Goal: Information Seeking & Learning: Learn about a topic

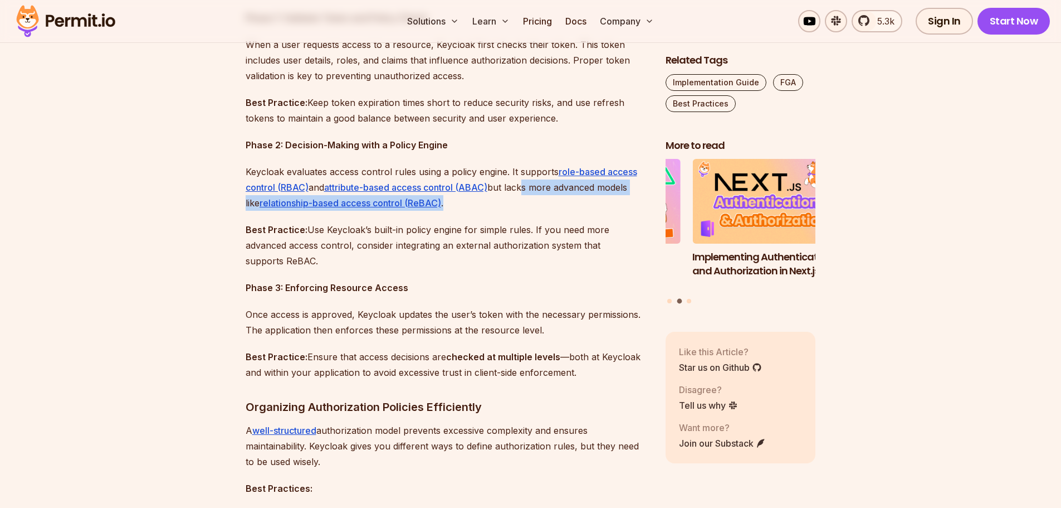
drag, startPoint x: 526, startPoint y: 188, endPoint x: 588, endPoint y: 202, distance: 63.4
click at [588, 202] on p "Keycloak evaluates access control rules using a policy engine. It supports role…" at bounding box center [447, 187] width 402 height 47
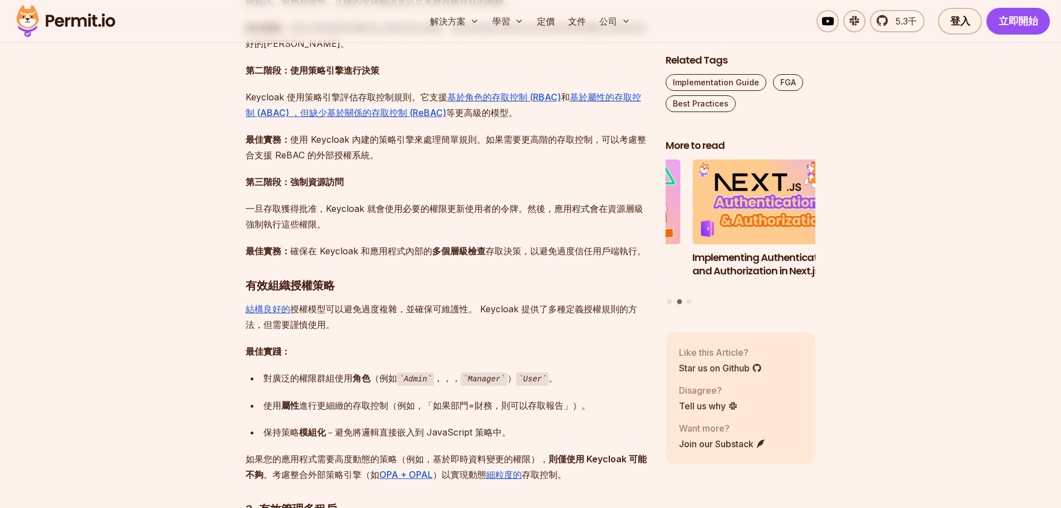
scroll to position [944, 0]
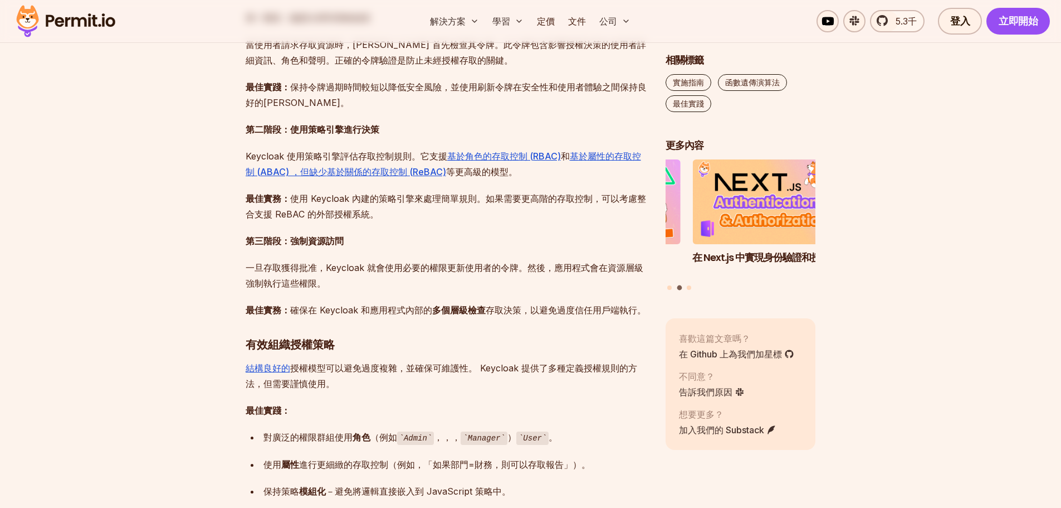
click at [373, 248] on p "第三階段：強制資源訪問" at bounding box center [447, 241] width 402 height 16
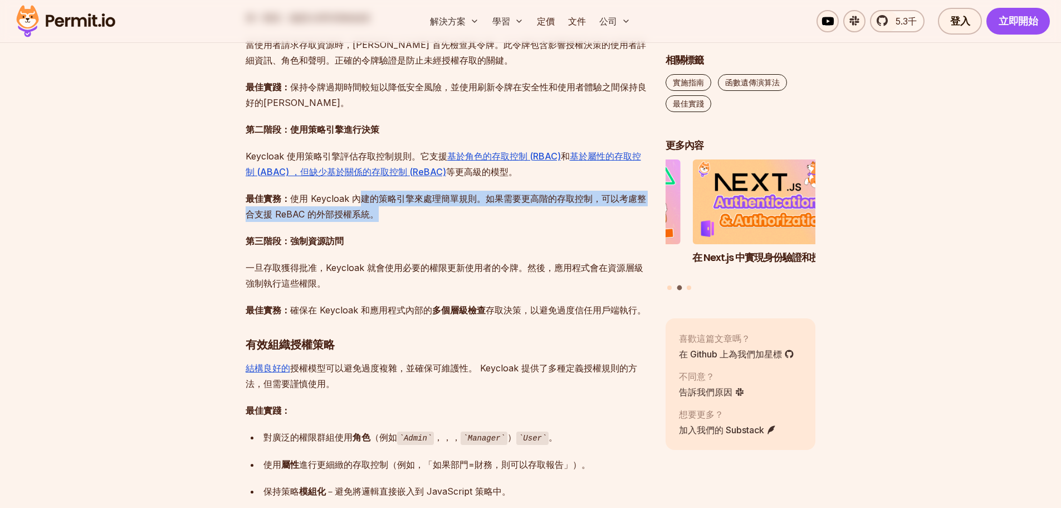
drag, startPoint x: 364, startPoint y: 195, endPoint x: 388, endPoint y: 211, distance: 29.1
click at [388, 211] on p "最佳實務： 使用 Keycloak 內建的策略引擎來處理簡單規則。如果需要更高階的存取控制，可以考慮整合支援 ReBAC 的外部授權系統。" at bounding box center [447, 206] width 402 height 31
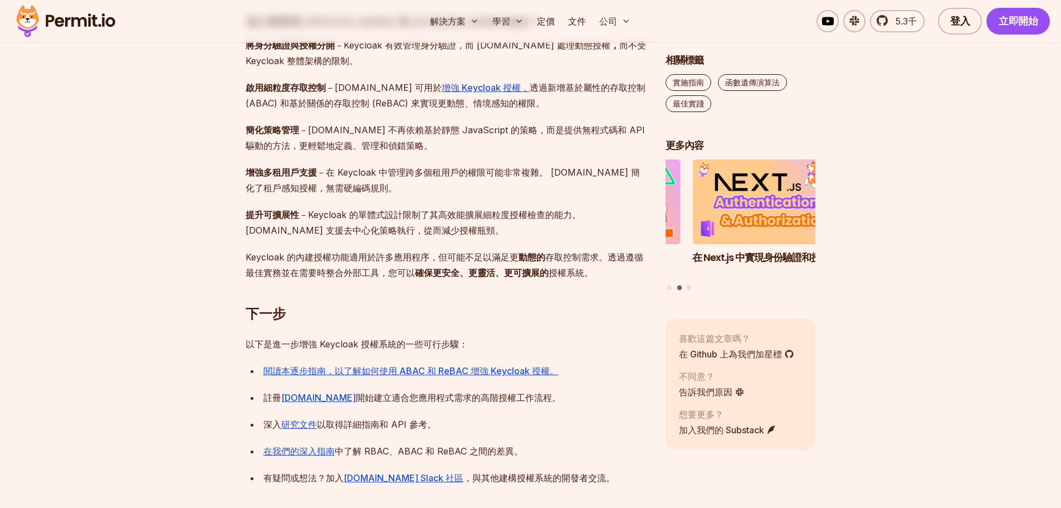
scroll to position [2894, 0]
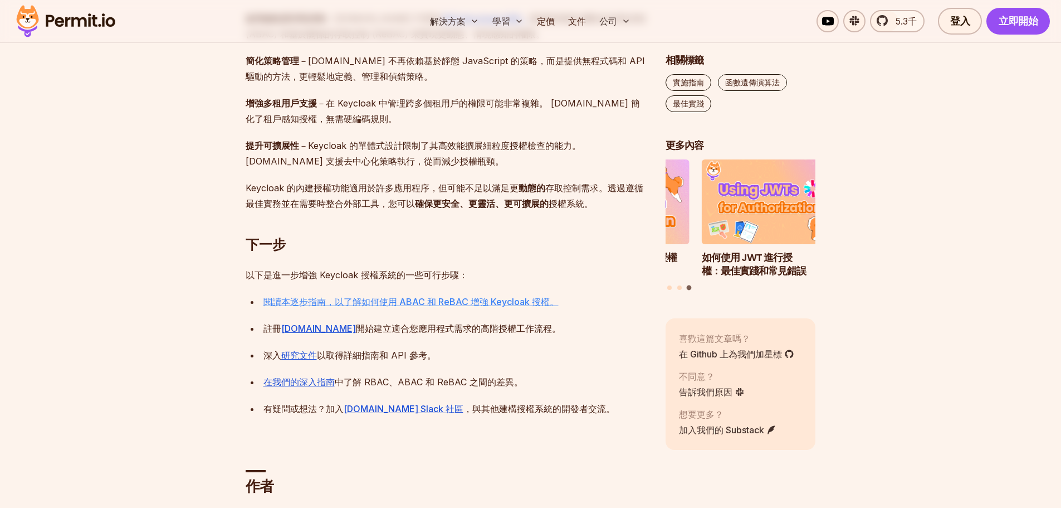
click at [411, 296] on font "閱讀本逐步指南，以了解如何使用 ABAC 和 ReBAC 增強 Keycloak 授權。" at bounding box center [411, 301] width 295 height 11
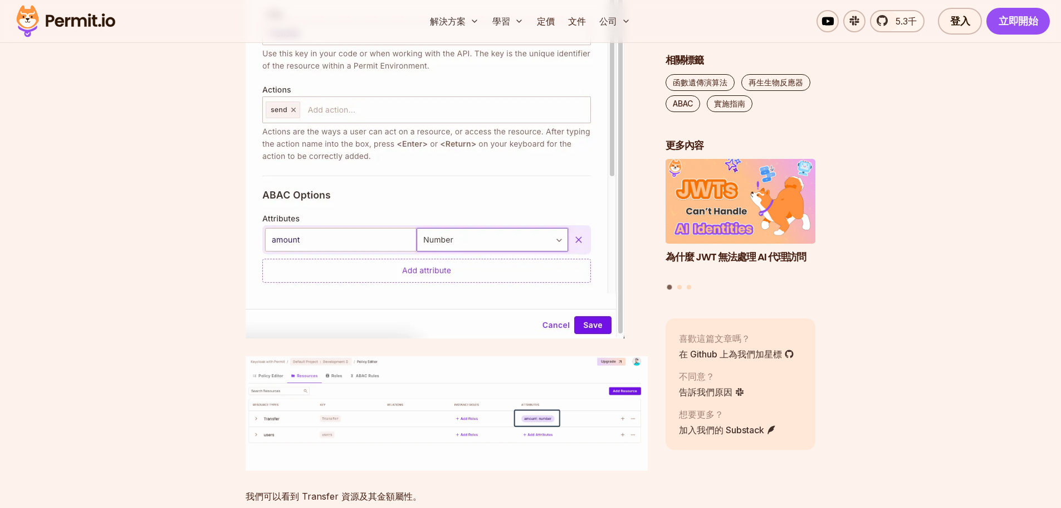
scroll to position [2897, 0]
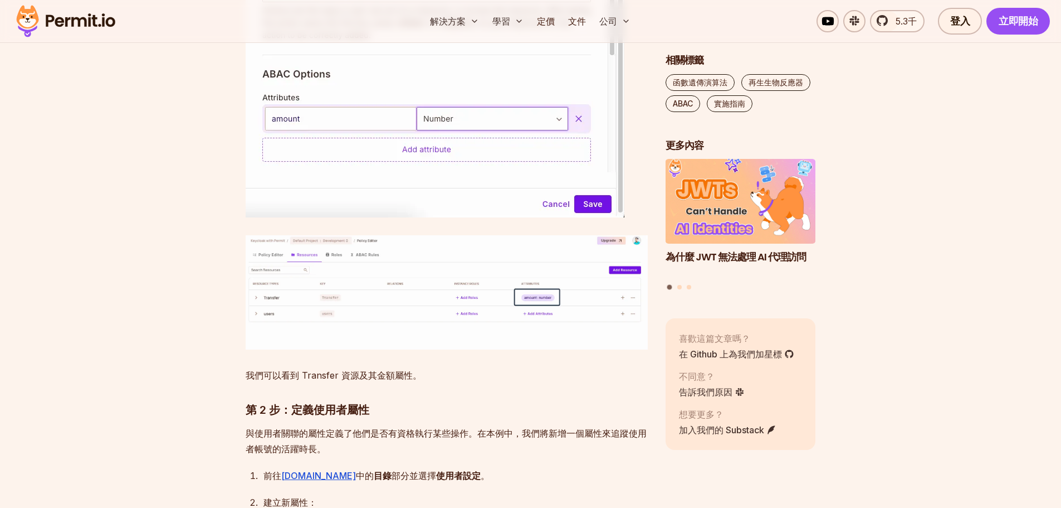
click at [515, 291] on img at bounding box center [447, 292] width 402 height 115
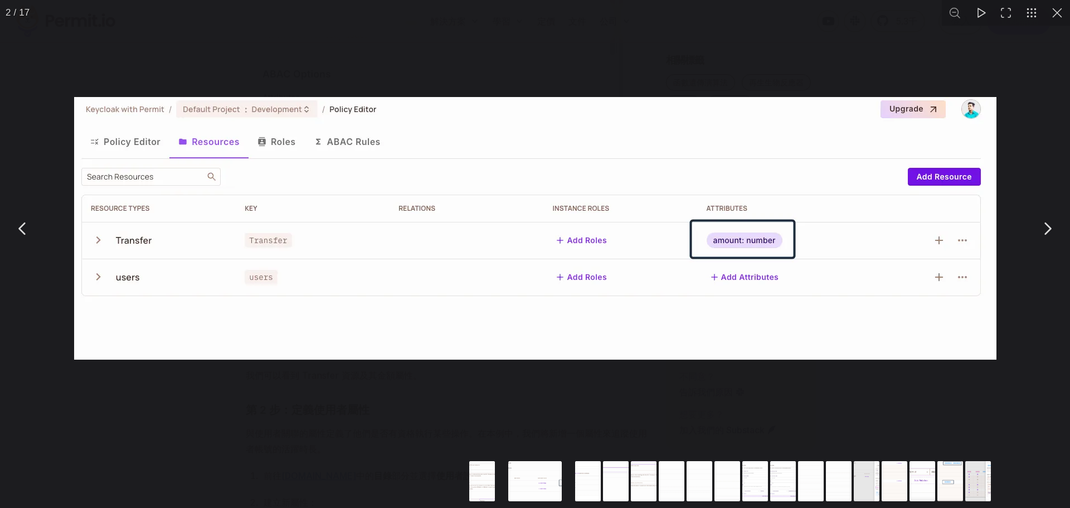
click at [486, 387] on div "您可以使用 ESC 鍵關閉此模式內容" at bounding box center [535, 228] width 1070 height 456
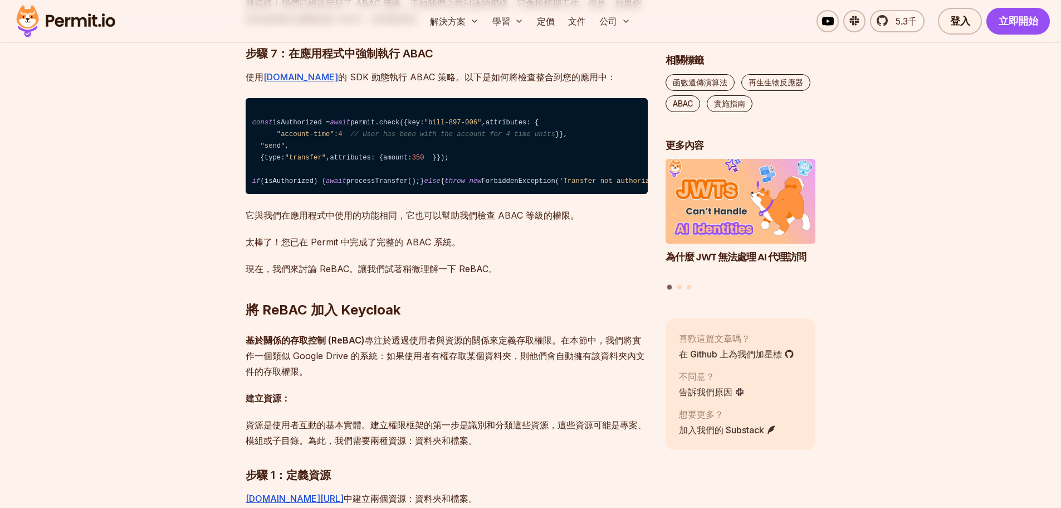
scroll to position [7299, 0]
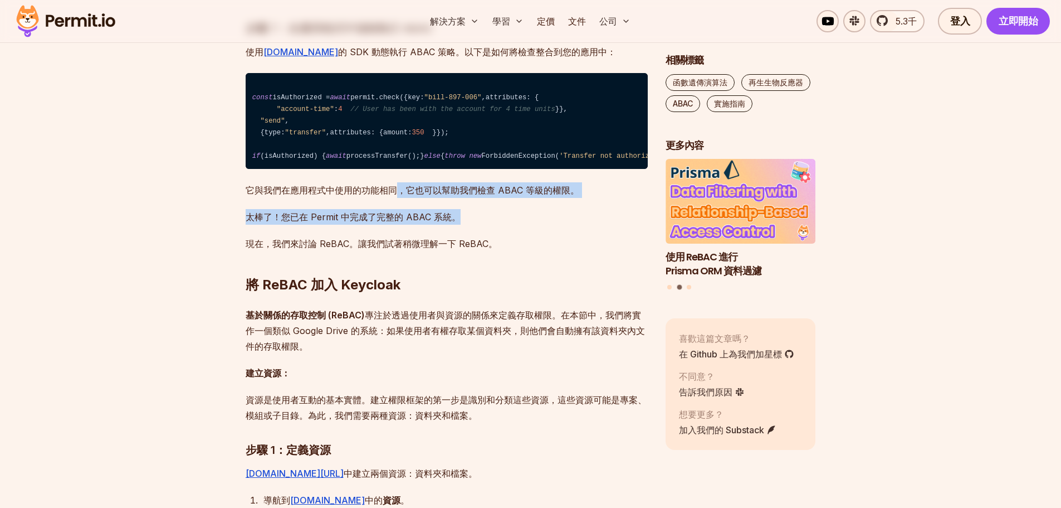
drag, startPoint x: 398, startPoint y: 356, endPoint x: 492, endPoint y: 392, distance: 100.4
click at [493, 225] on p "太棒了！您已在 Permit 中完成了完整的 ABAC 系統。" at bounding box center [447, 217] width 402 height 16
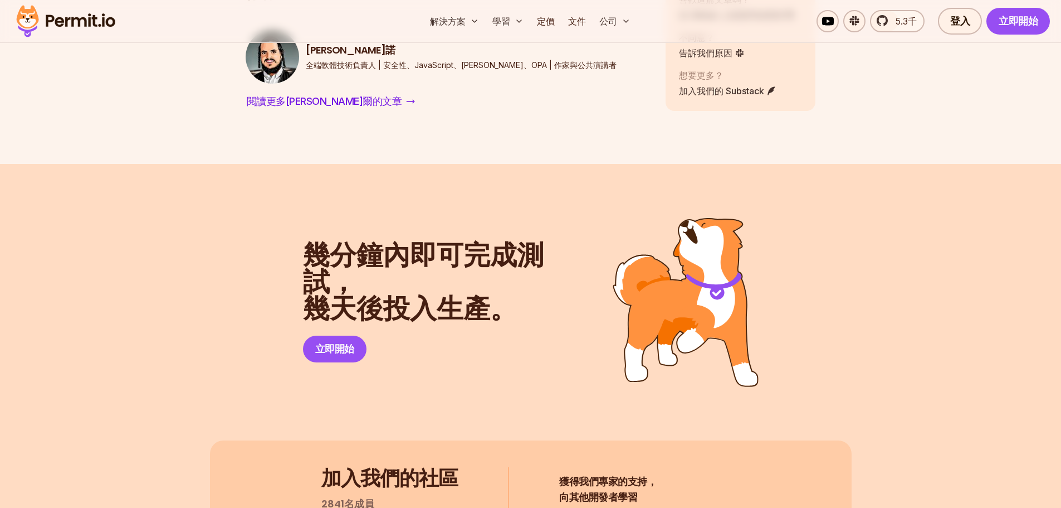
scroll to position [10307, 0]
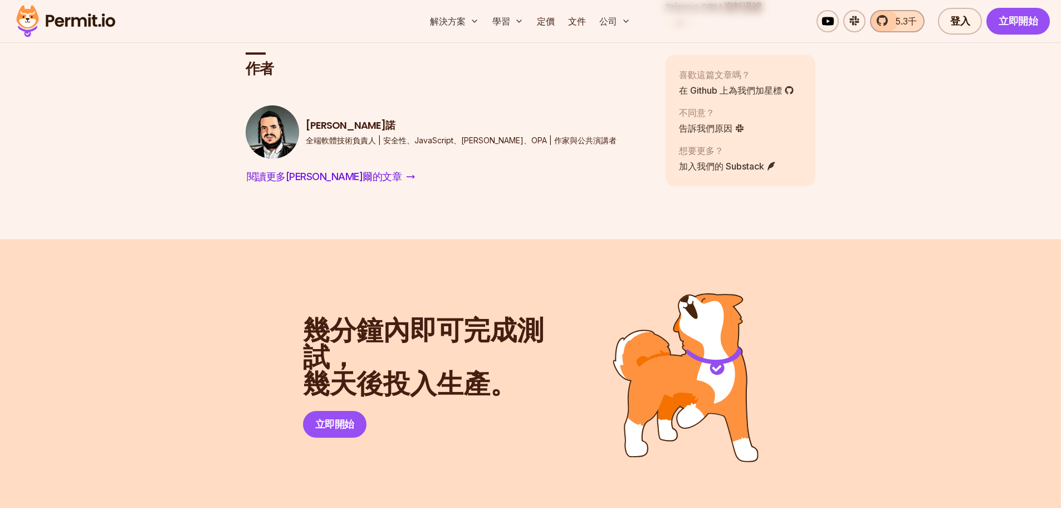
click at [890, 25] on span "5.3千" at bounding box center [903, 20] width 28 height 13
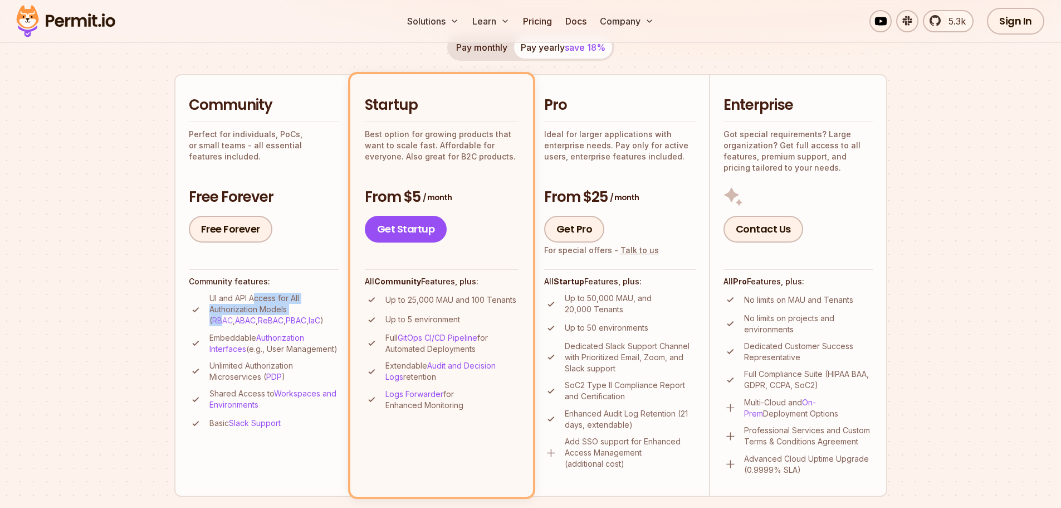
click at [305, 306] on p "UI and API Access for All Authorization Models ( RBAC , ABAC , ReBAC , PBAC , I…" at bounding box center [274, 309] width 130 height 33
click at [305, 303] on p "UI and API Access for All Authorization Models ( RBAC , ABAC , ReBAC , PBAC , I…" at bounding box center [274, 309] width 130 height 33
click at [261, 306] on p "UI and API Access for All Authorization Models ( RBAC , ABAC , ReBAC , PBAC , I…" at bounding box center [274, 309] width 130 height 33
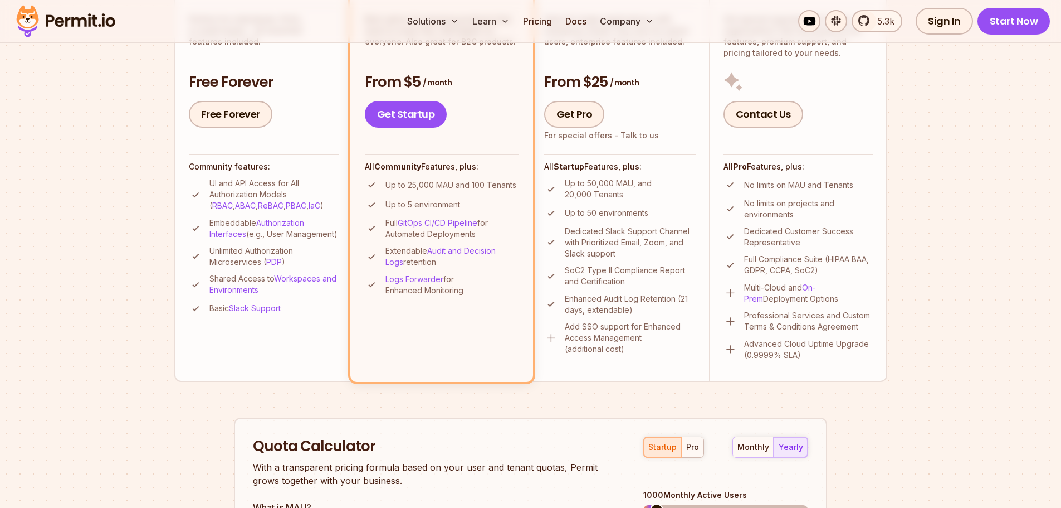
scroll to position [279, 0]
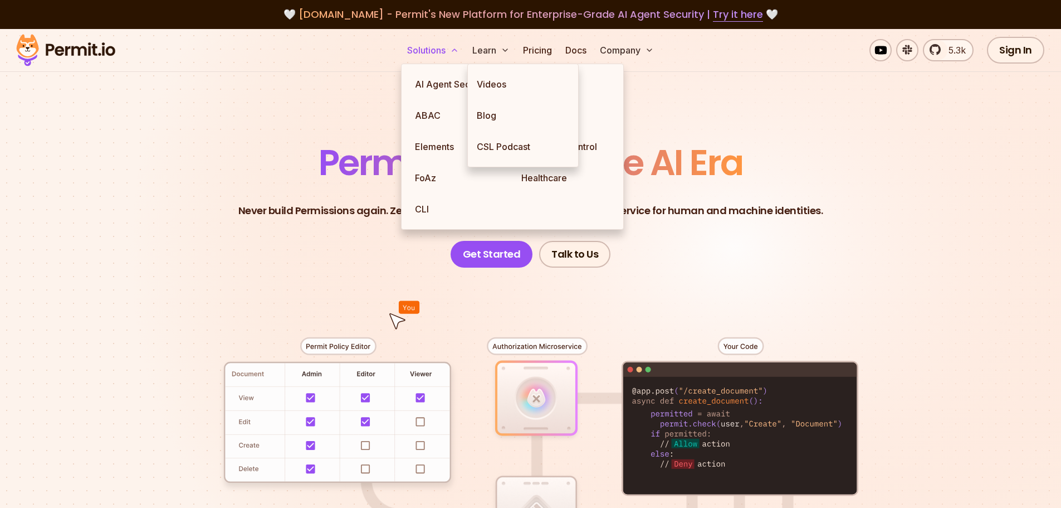
click at [438, 54] on button "Solutions" at bounding box center [433, 50] width 61 height 22
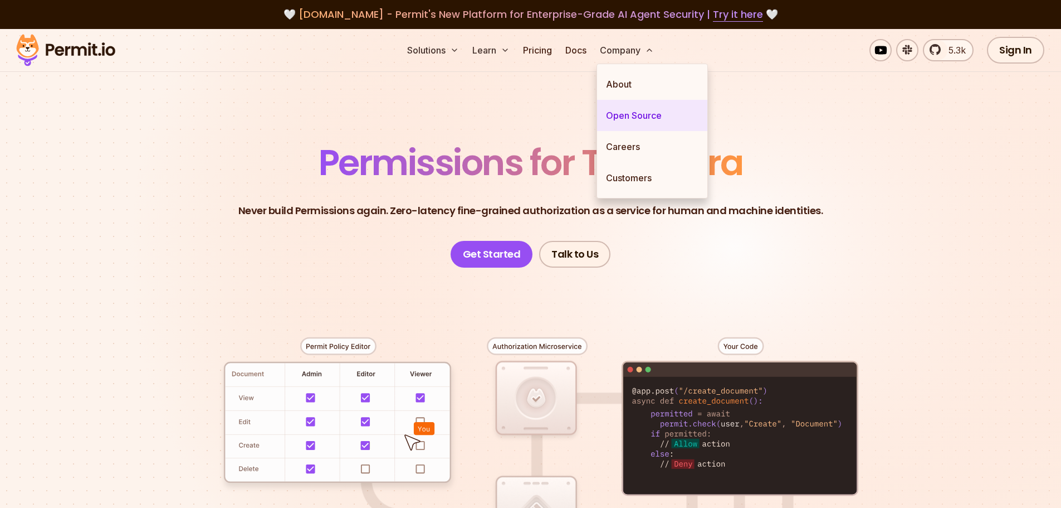
click at [651, 121] on link "Open Source" at bounding box center [652, 115] width 110 height 31
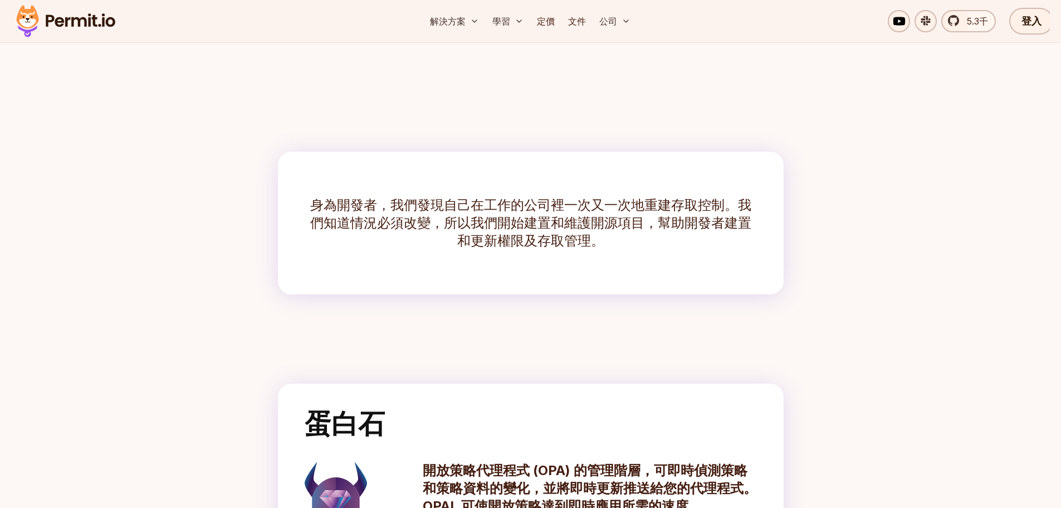
scroll to position [390, 0]
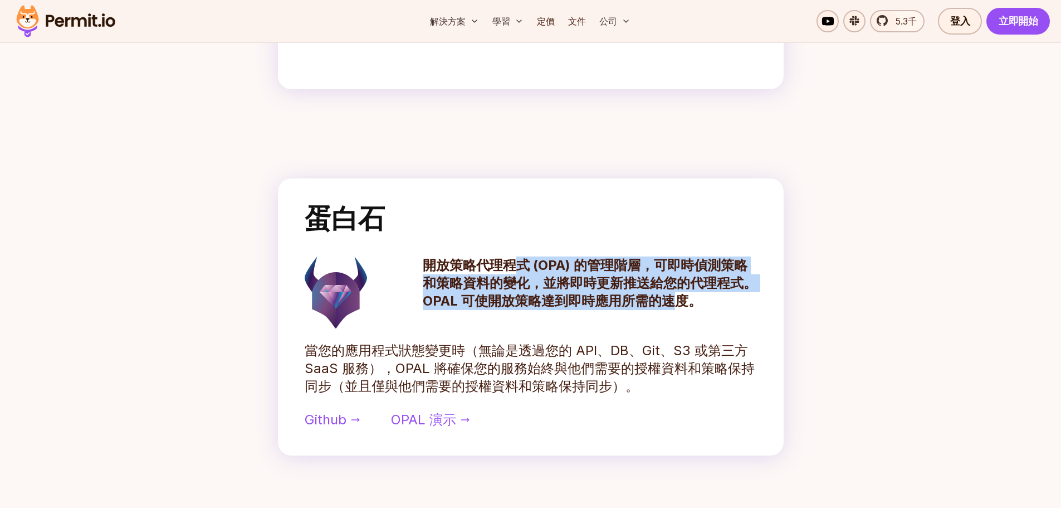
drag, startPoint x: 523, startPoint y: 266, endPoint x: 674, endPoint y: 302, distance: 155.7
click at [674, 302] on font "開放策略代理程式 (OPA) 的管理階層，可即時偵測策略和策略資料的變化，並將即時更新推送給您的代理程式。 OPAL 可使開放策略達到即時應用所需的速度。" at bounding box center [590, 283] width 334 height 52
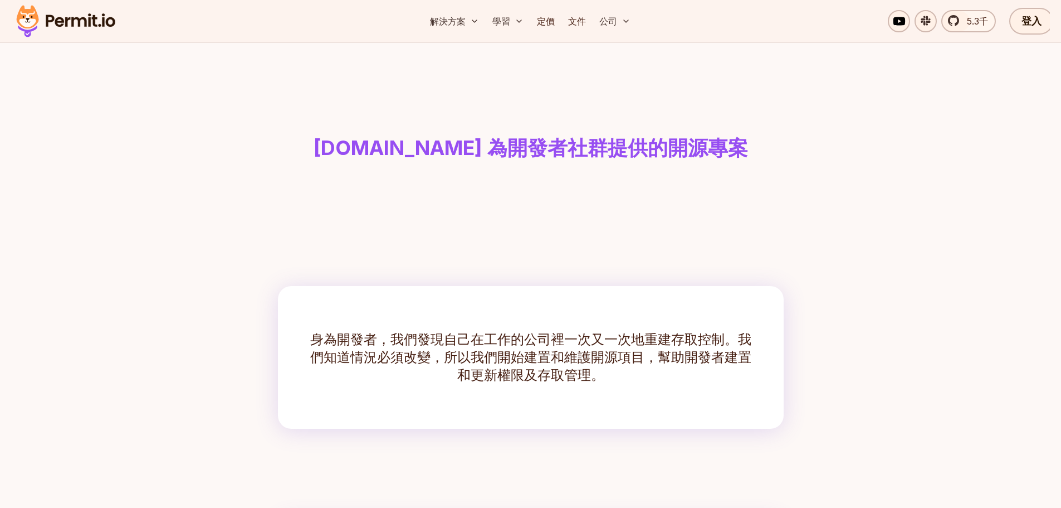
scroll to position [0, 0]
